Goal: Check status: Check status

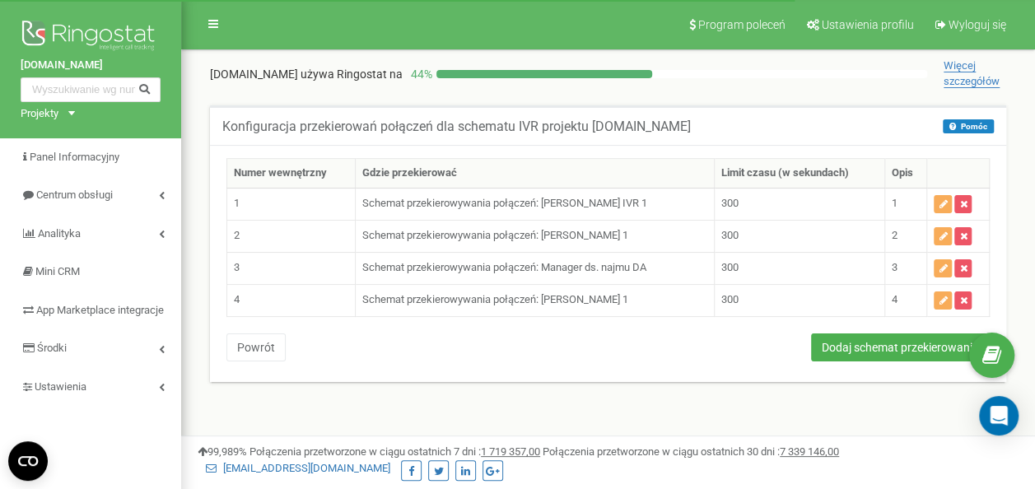
click at [104, 207] on link "Centrum obsługi" at bounding box center [90, 195] width 181 height 39
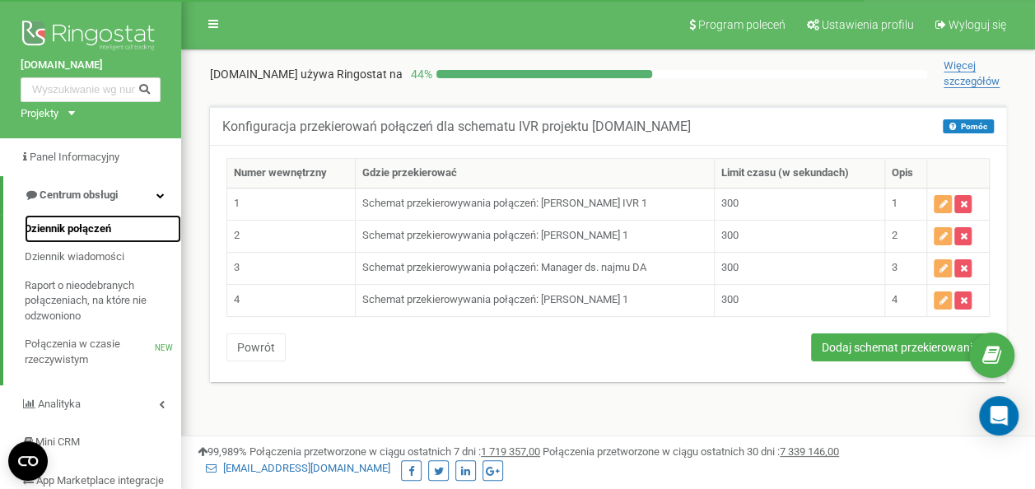
click at [89, 227] on span "Dziennik połączeń" at bounding box center [68, 229] width 86 height 16
click at [131, 227] on link "Dziennik połączeń" at bounding box center [103, 229] width 156 height 29
click at [81, 232] on span "Dziennik połączeń" at bounding box center [68, 229] width 86 height 16
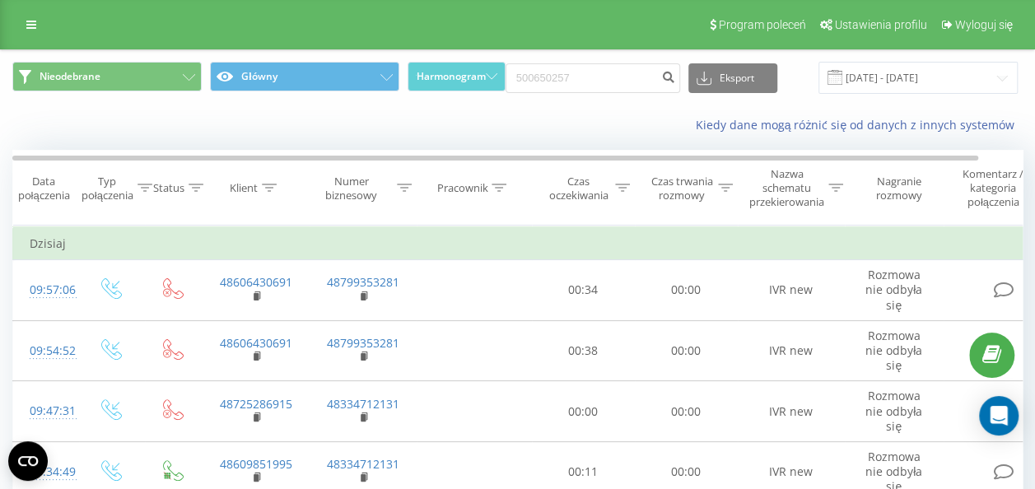
type input "500650257"
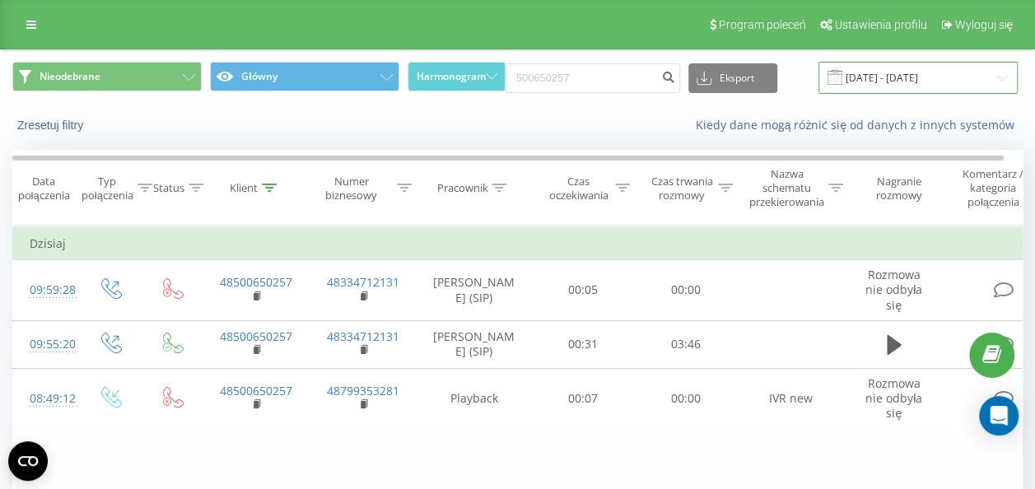
click at [867, 79] on input "[DATE] - [DATE]" at bounding box center [917, 78] width 199 height 32
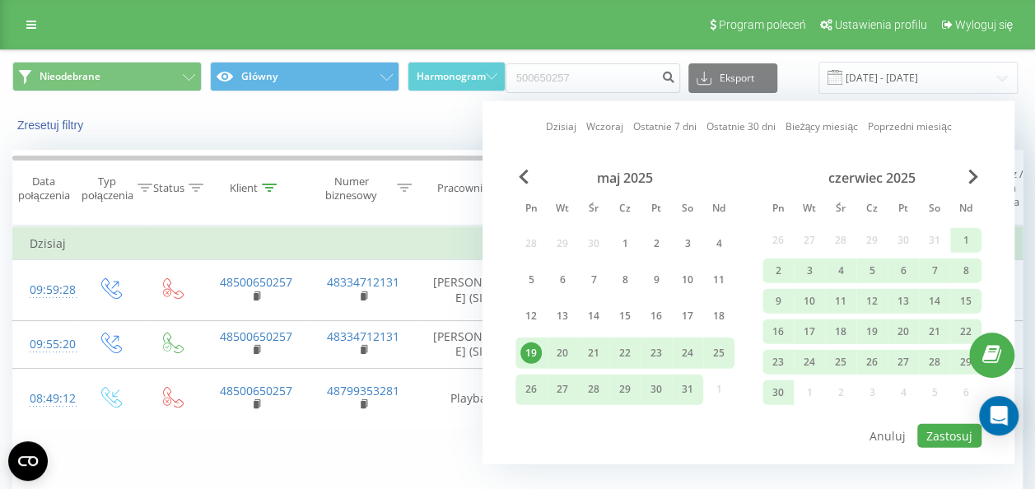
drag, startPoint x: 960, startPoint y: 163, endPoint x: 967, endPoint y: 172, distance: 11.2
click at [967, 172] on div "[DATE] [DATE] Ostatnie 7 dni Ostatnie 30 dni Bieżący miesiąc Poprzedni miesiąc …" at bounding box center [749, 282] width 532 height 363
click at [967, 172] on div "czerwiec 2025" at bounding box center [871, 178] width 219 height 16
click at [968, 178] on div "[DATE] Pn Wt Śr Cz Pt So Nd 28 29 30 1 2 3 4 5 6 7 8 9 10 11 12 13 14 15 16 17 …" at bounding box center [748, 296] width 466 height 253
click at [968, 178] on span "Next Month" at bounding box center [973, 177] width 10 height 15
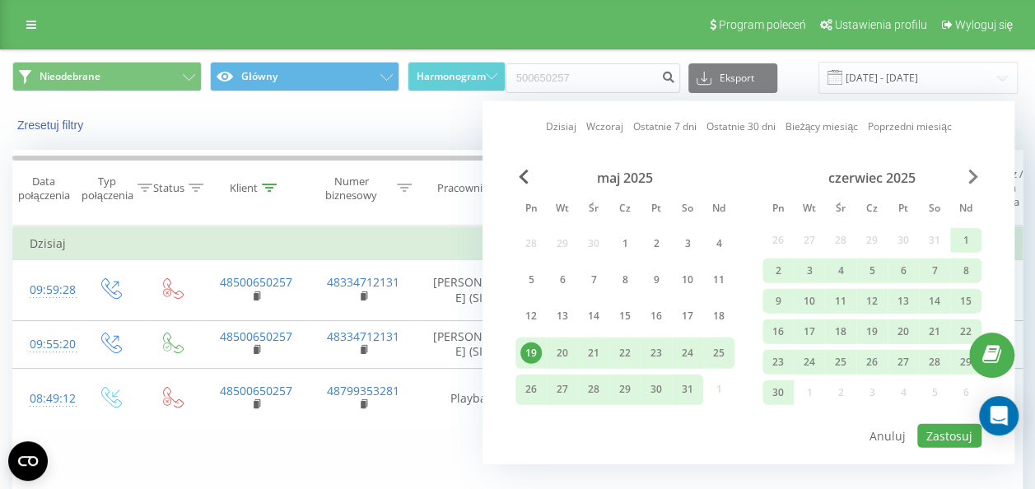
click at [968, 178] on span "Next Month" at bounding box center [973, 177] width 10 height 15
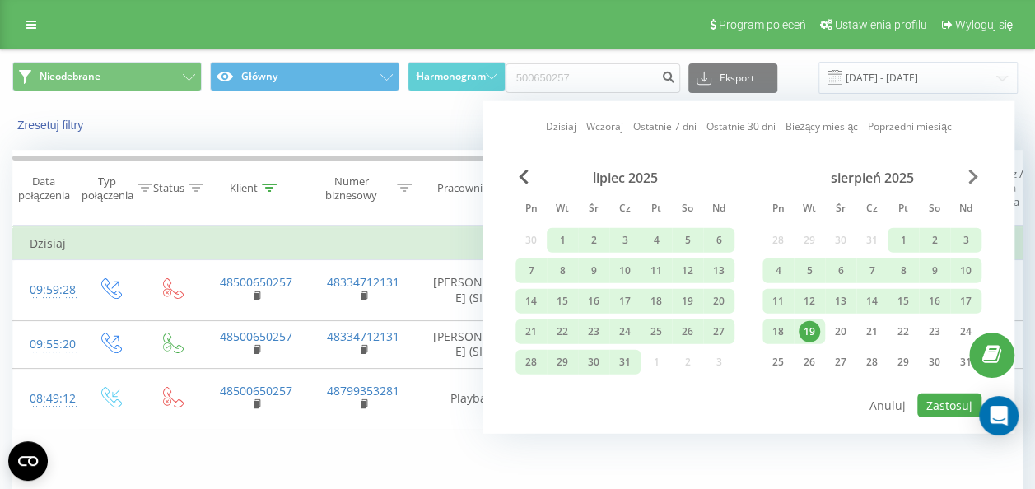
click at [968, 178] on span "Next Month" at bounding box center [973, 177] width 10 height 15
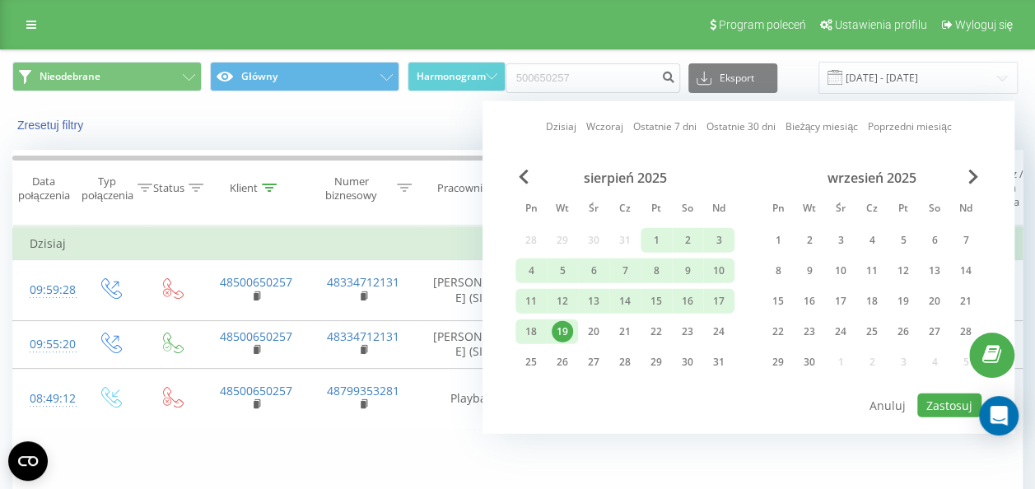
click at [566, 329] on div "19" at bounding box center [562, 331] width 21 height 21
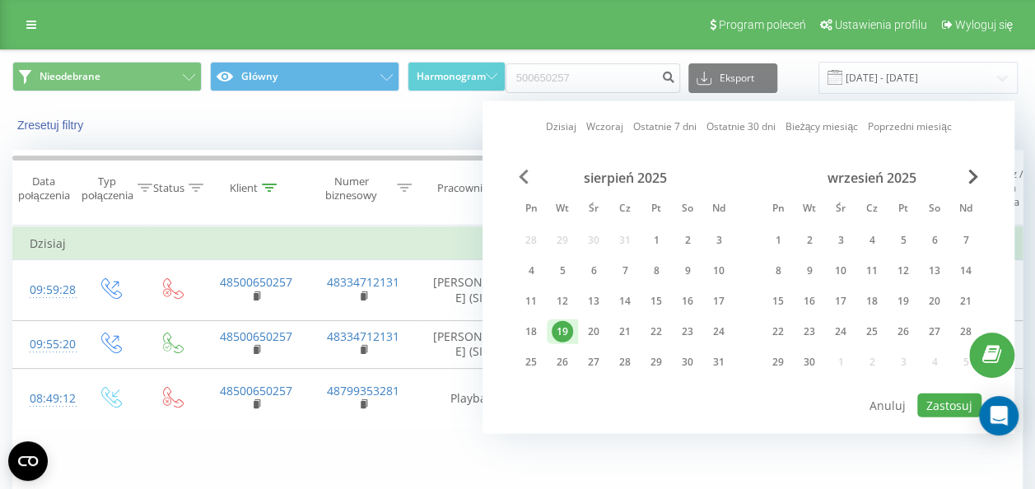
click at [525, 175] on div "[DATE] Pn Wt Śr Cz Pt So Nd 28 29 30 31 1 2 3 4 5 6 7 8 9 10 11 12 13 14 15 16 …" at bounding box center [748, 281] width 466 height 222
click at [525, 175] on span "Previous Month" at bounding box center [524, 177] width 10 height 15
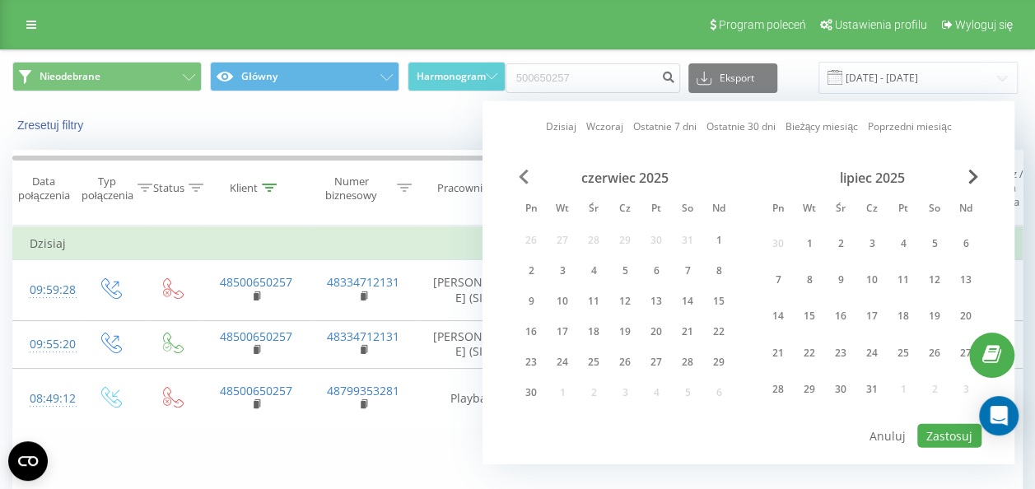
click at [525, 175] on span "Previous Month" at bounding box center [524, 177] width 10 height 15
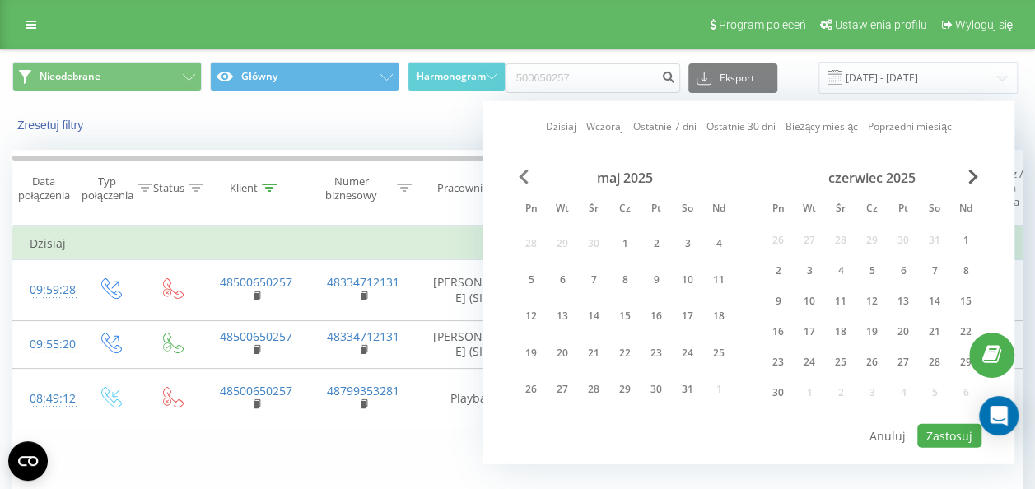
click at [525, 175] on span "Previous Month" at bounding box center [524, 177] width 10 height 15
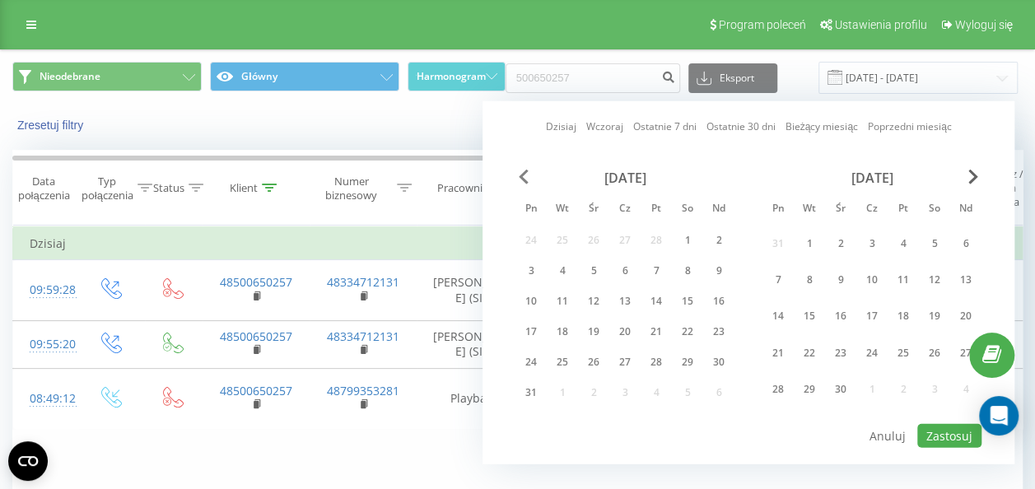
click at [525, 175] on span "Previous Month" at bounding box center [524, 177] width 10 height 15
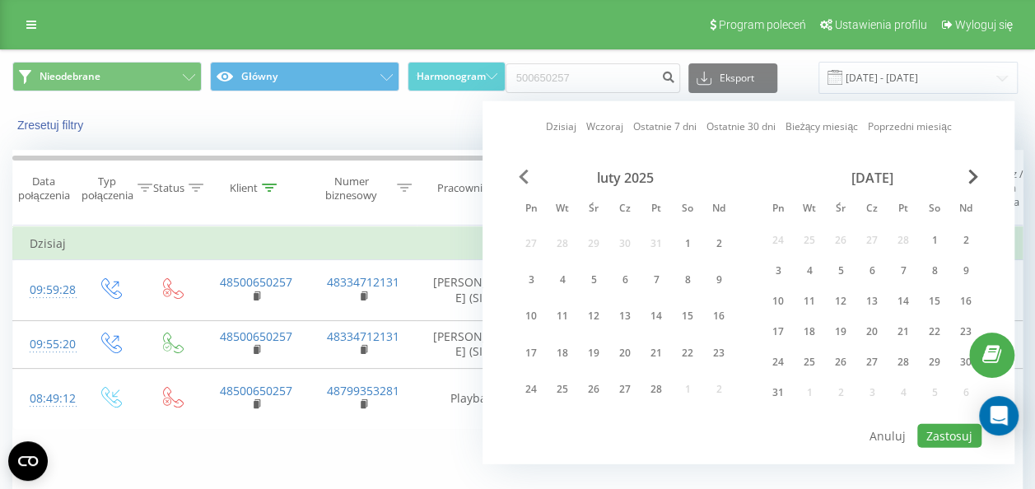
click at [525, 175] on span "Previous Month" at bounding box center [524, 177] width 10 height 15
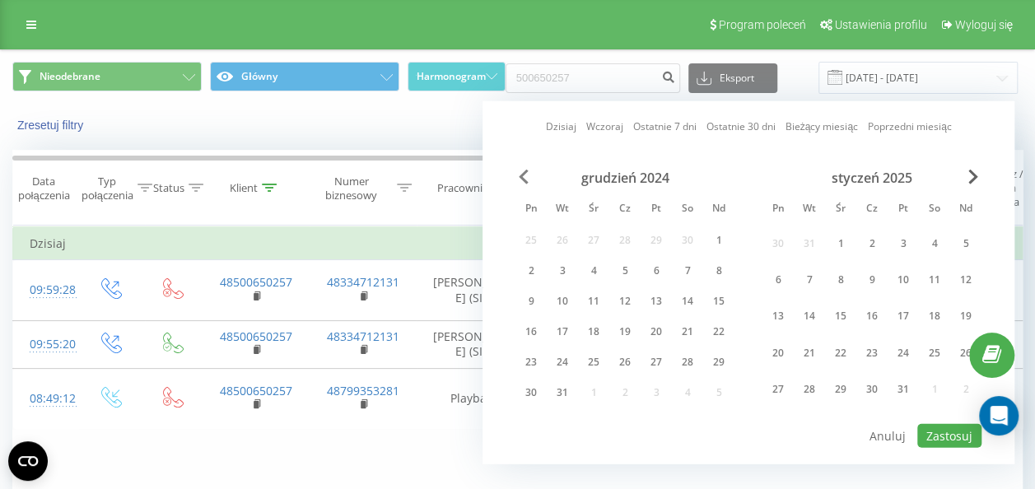
click at [525, 175] on span "Previous Month" at bounding box center [524, 177] width 10 height 15
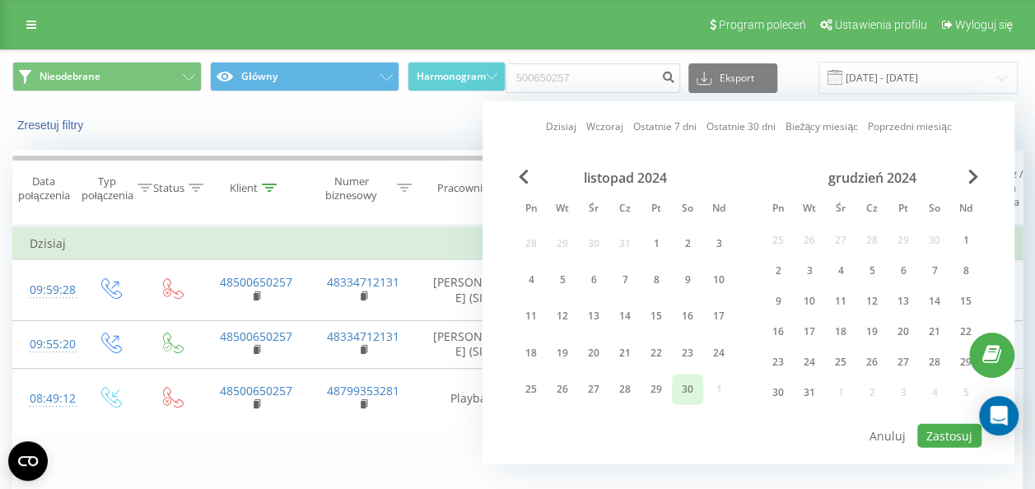
click at [687, 387] on div "30" at bounding box center [687, 389] width 21 height 21
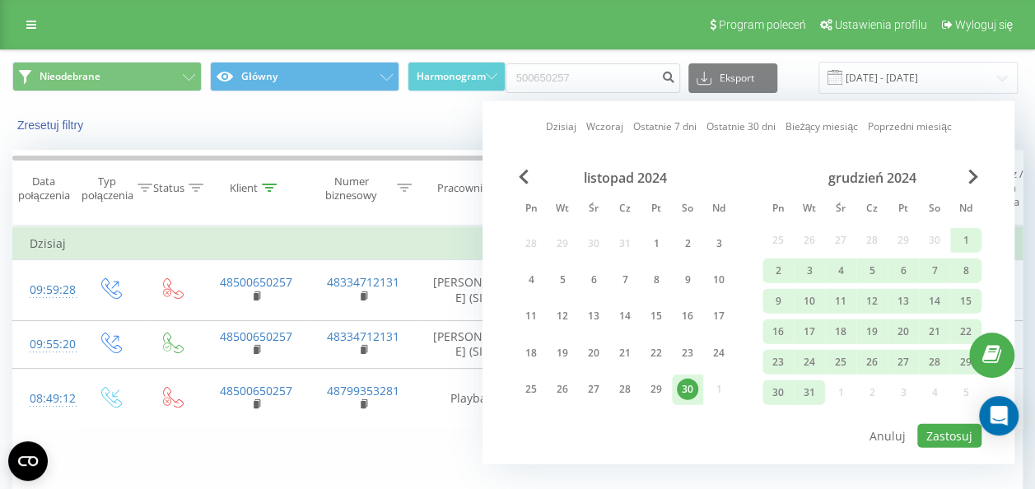
drag, startPoint x: 955, startPoint y: 453, endPoint x: 952, endPoint y: 444, distance: 9.6
click at [952, 444] on div "[DATE] [DATE] Ostatnie 7 dni Ostatnie 30 dni Bieżący miesiąc Poprzedni miesiąc …" at bounding box center [749, 282] width 532 height 363
click at [949, 440] on div "[DATE] [DATE] Ostatnie 7 dni Ostatnie 30 dni Bieżący miesiąc Poprzedni miesiąc …" at bounding box center [749, 282] width 532 height 363
click at [949, 440] on button "Zastosuj" at bounding box center [949, 436] width 64 height 24
type input "[DATE] - [DATE]"
